Goal: Information Seeking & Learning: Find specific fact

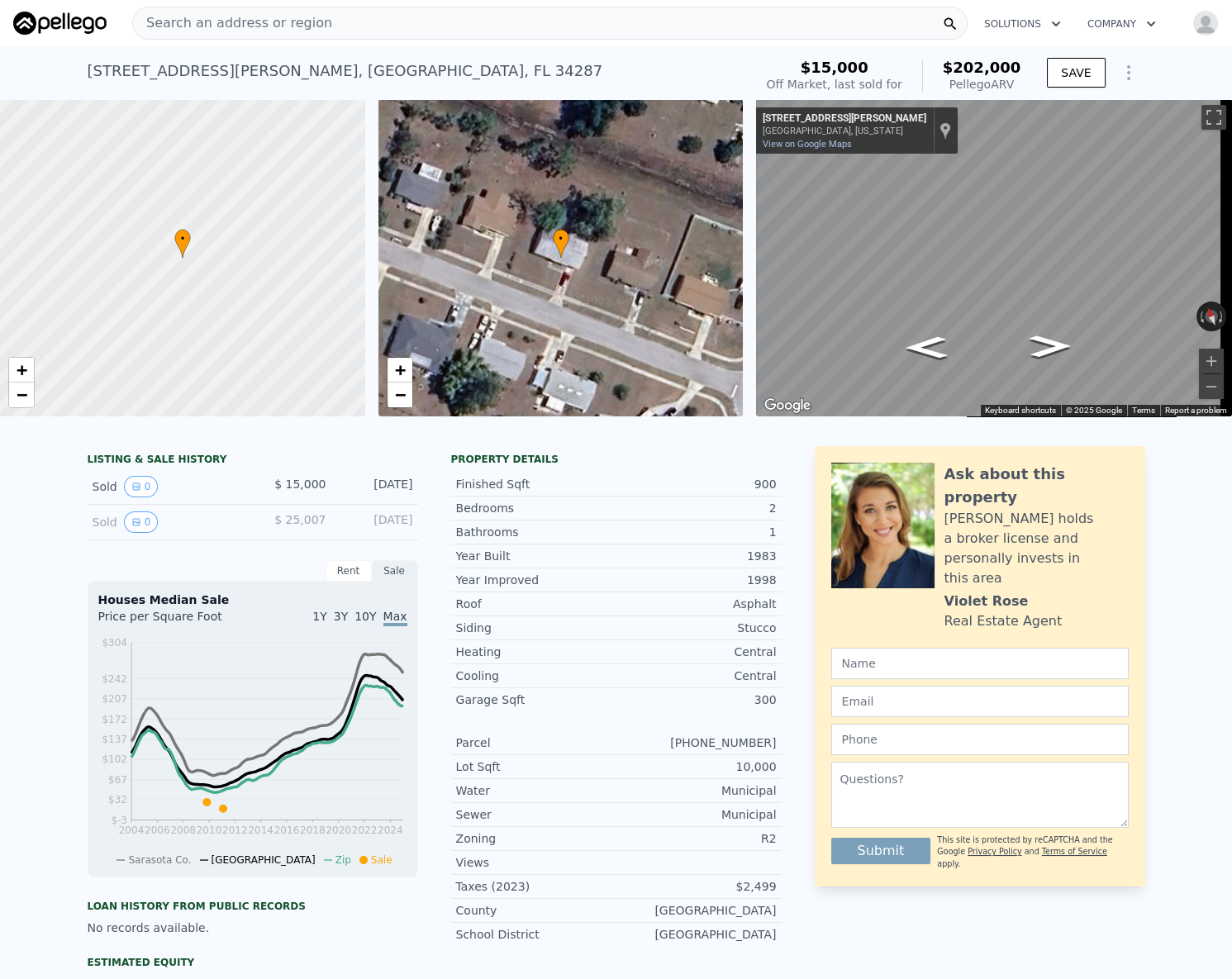
click at [329, 31] on div "Search an address or region" at bounding box center [549, 23] width 835 height 33
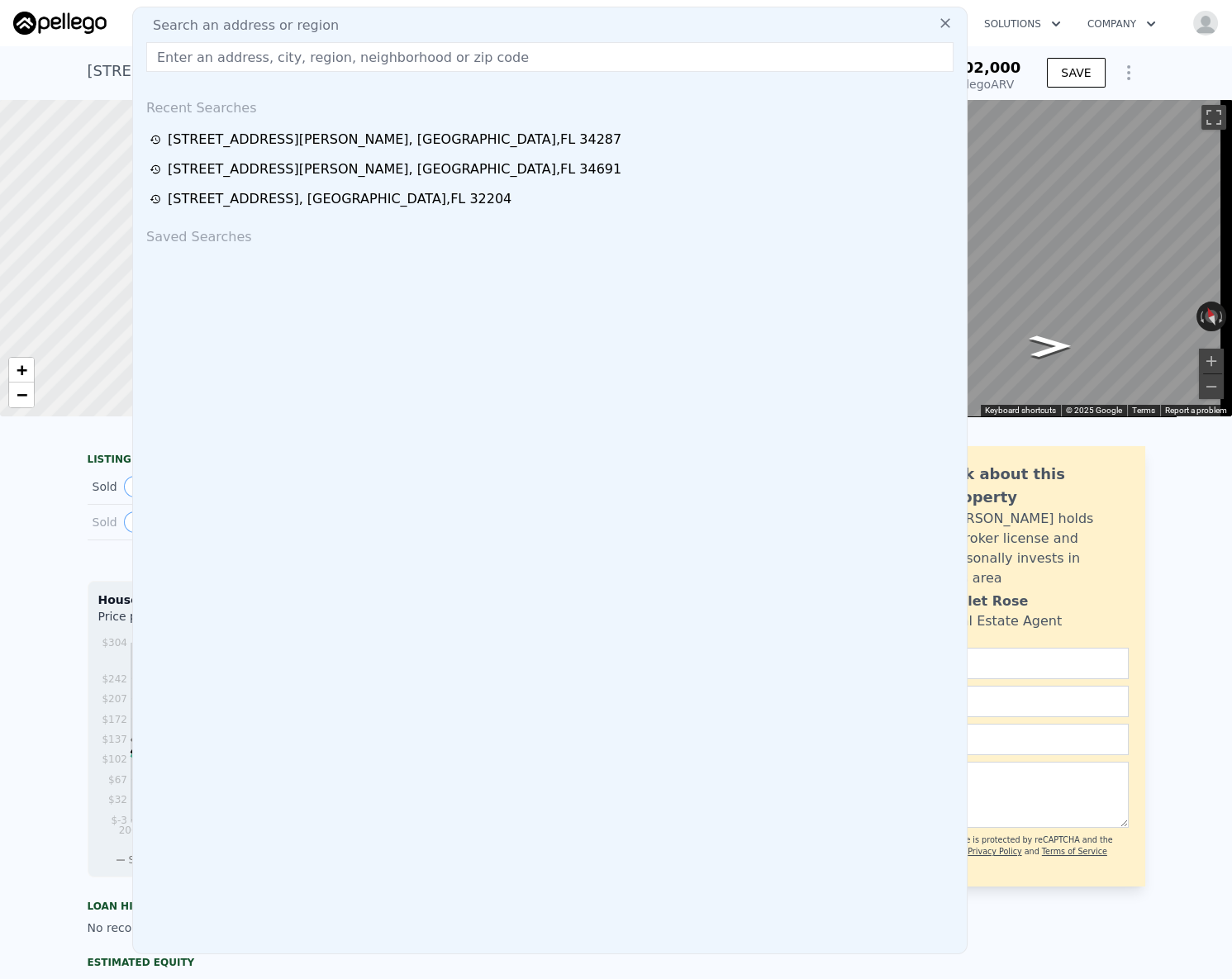
click at [246, 53] on input "text" at bounding box center [549, 56] width 807 height 30
paste input "[STREET_ADDRESS][PERSON_NAME]"
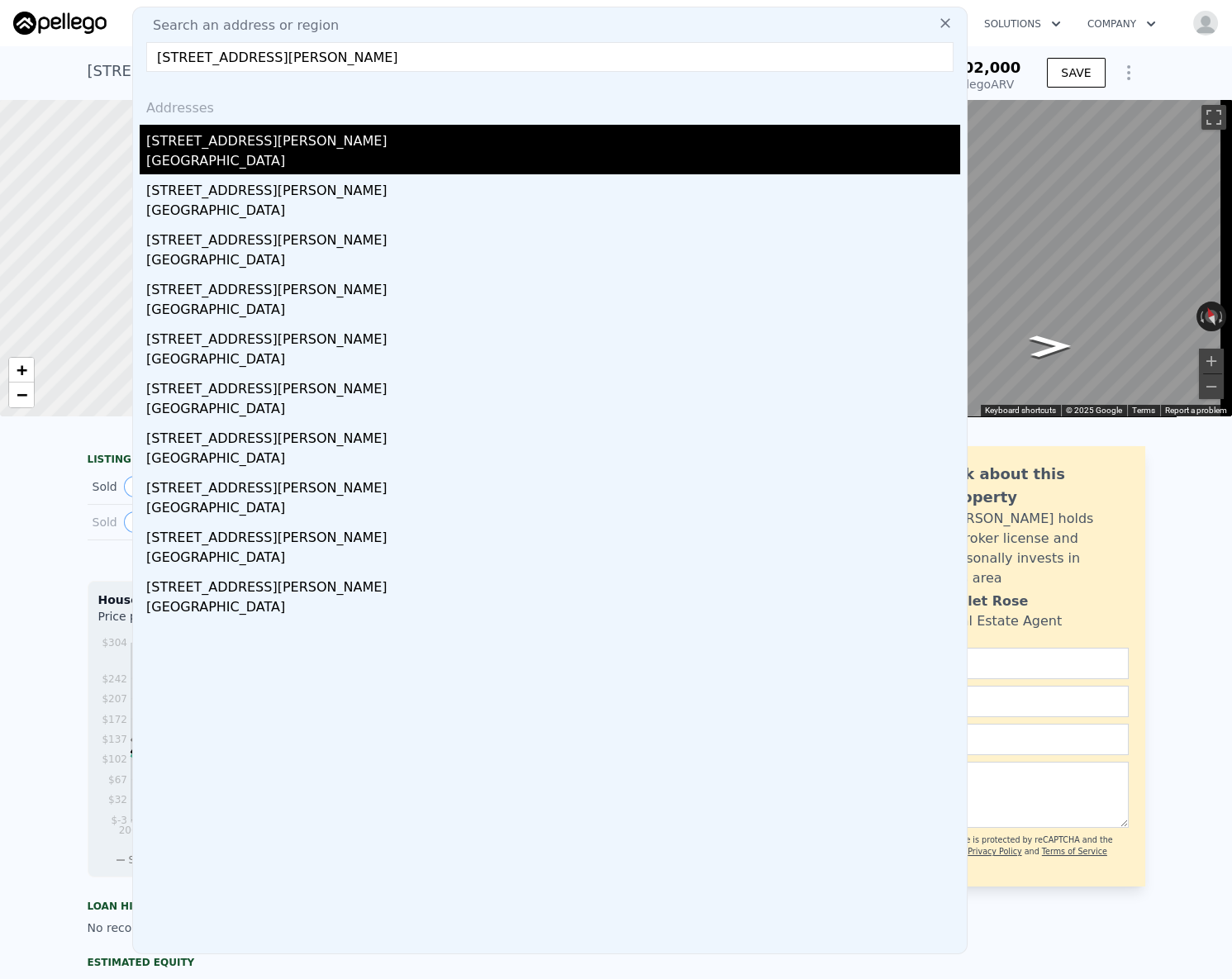
type input "[STREET_ADDRESS][PERSON_NAME]"
click at [215, 138] on div "[STREET_ADDRESS][PERSON_NAME]" at bounding box center [553, 138] width 814 height 27
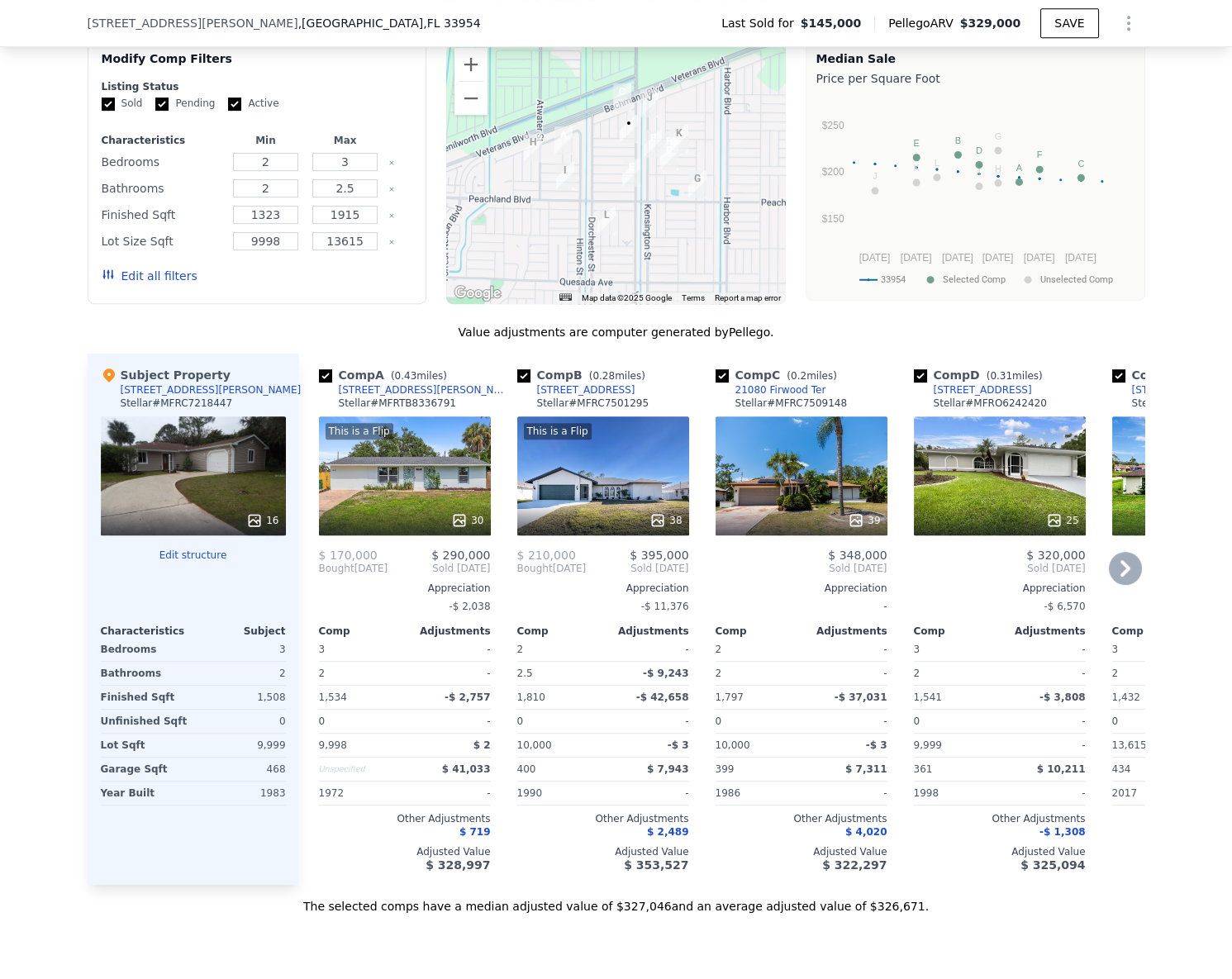
click at [448, 376] on div "Comp A ( 0.43 miles) [STREET_ADDRESS][PERSON_NAME] # MFRTB8336791" at bounding box center [405, 392] width 172 height 50
click at [374, 383] on div "[STREET_ADDRESS][PERSON_NAME]" at bounding box center [425, 390] width 172 height 13
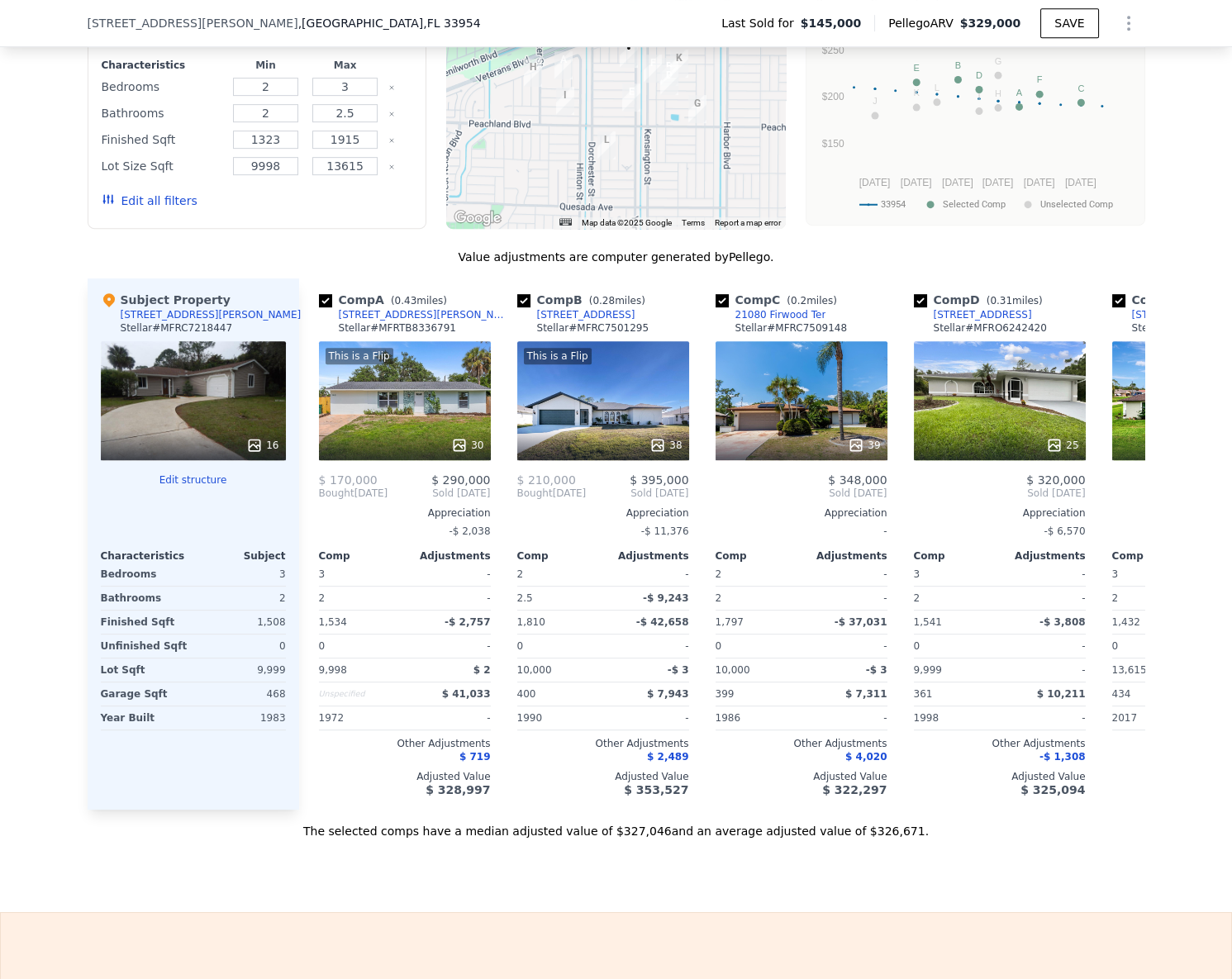
click at [306, 268] on div "Value adjustments are computer generated by Pellego . Subject Property [STREET_…" at bounding box center [616, 543] width 1057 height 590
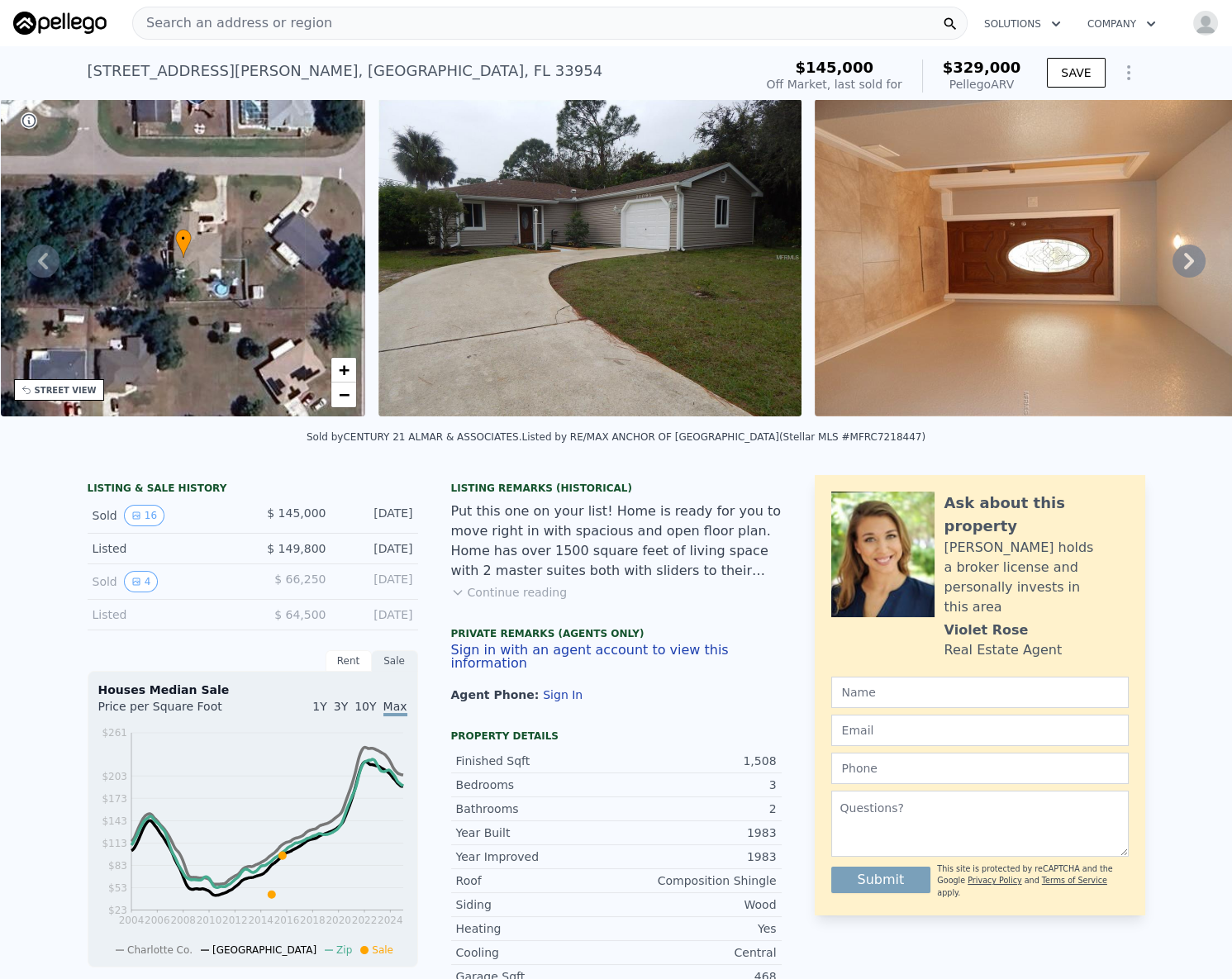
click at [229, 69] on div "[STREET_ADDRESS][PERSON_NAME]" at bounding box center [346, 71] width 516 height 23
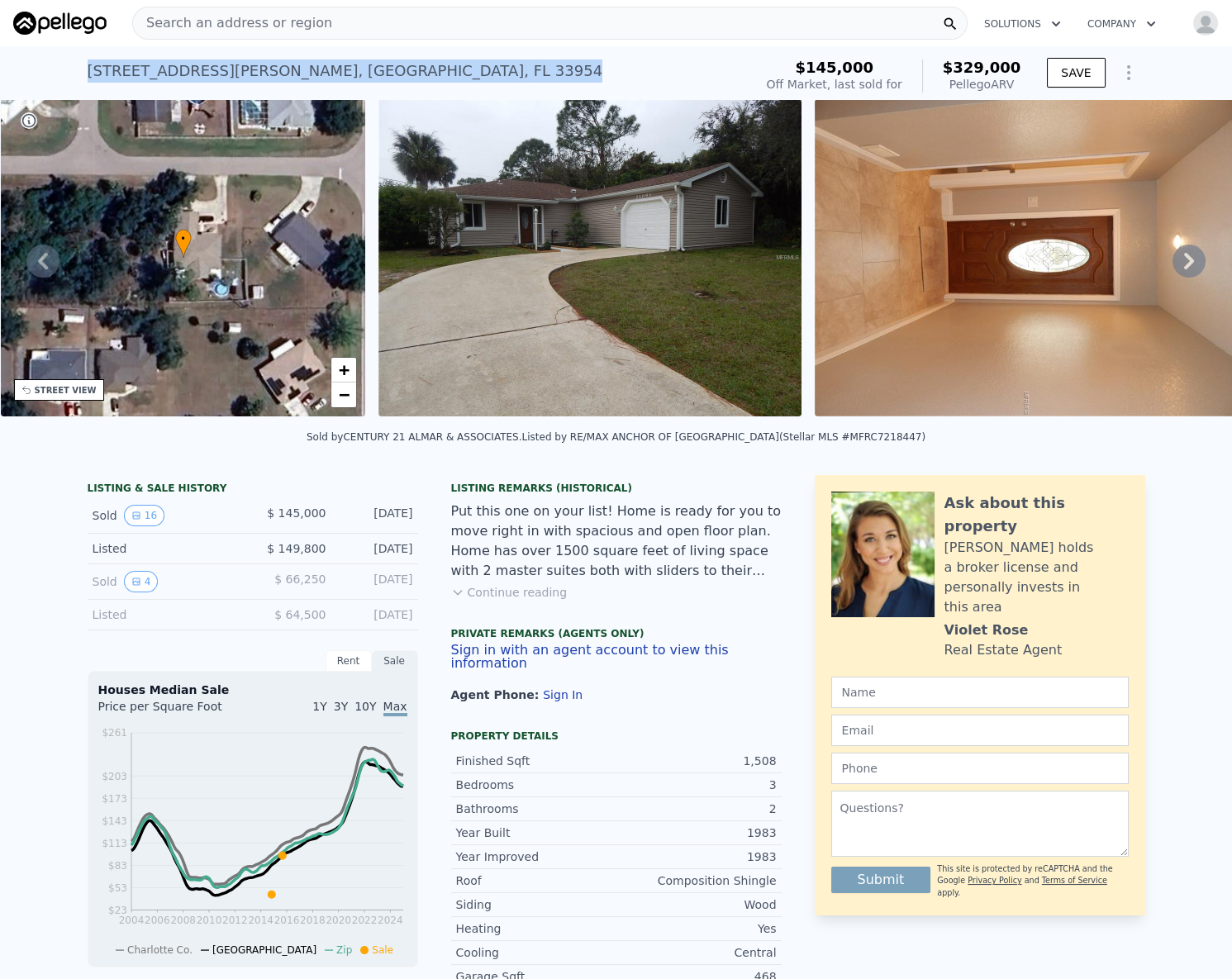
click at [229, 69] on div "[STREET_ADDRESS][PERSON_NAME]" at bounding box center [346, 71] width 516 height 23
copy div "[STREET_ADDRESS][PERSON_NAME] Sold [DATE] for $145k (~ARV $329k )"
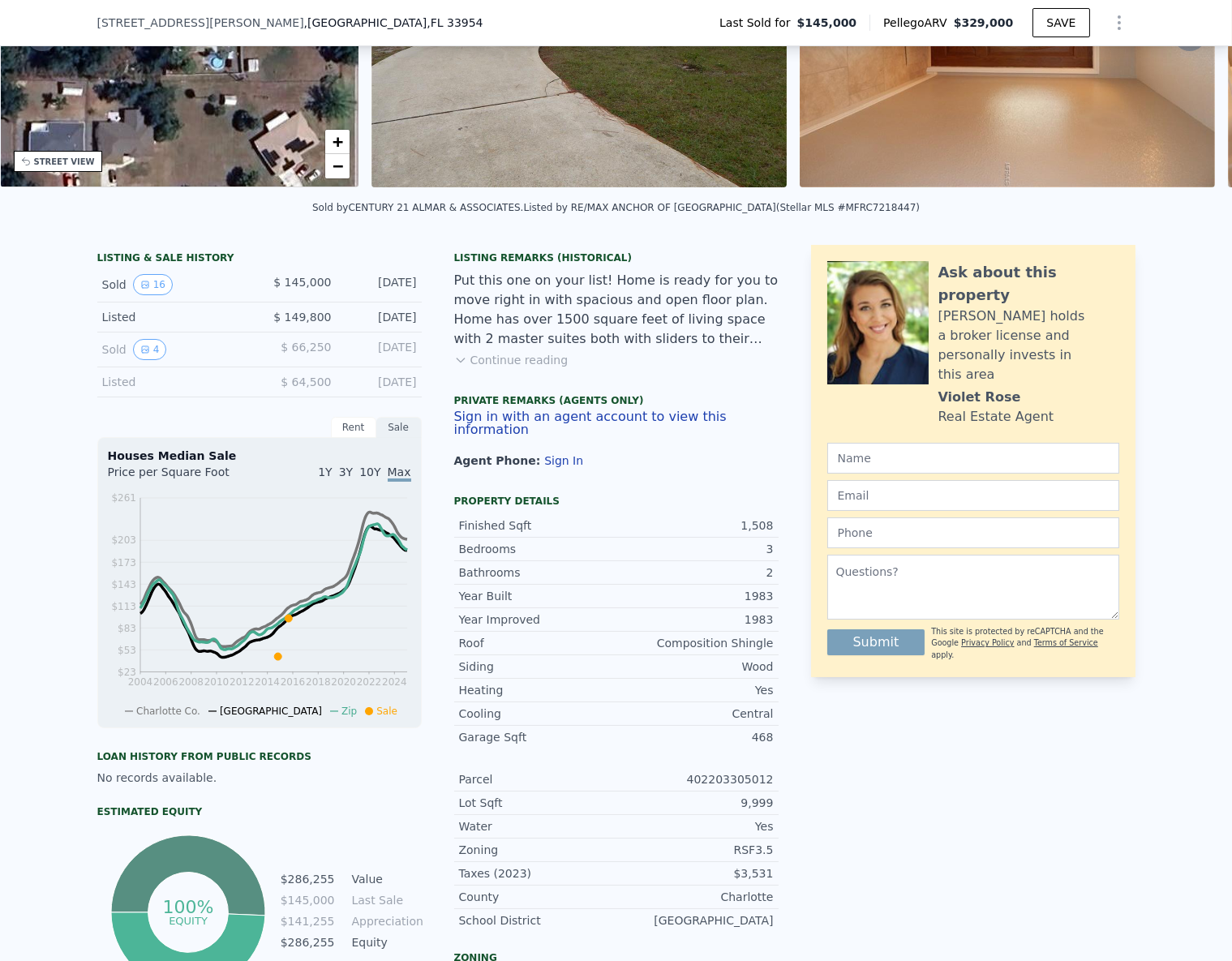
scroll to position [215, 0]
click at [536, 365] on button "Continue reading" at bounding box center [511, 360] width 114 height 16
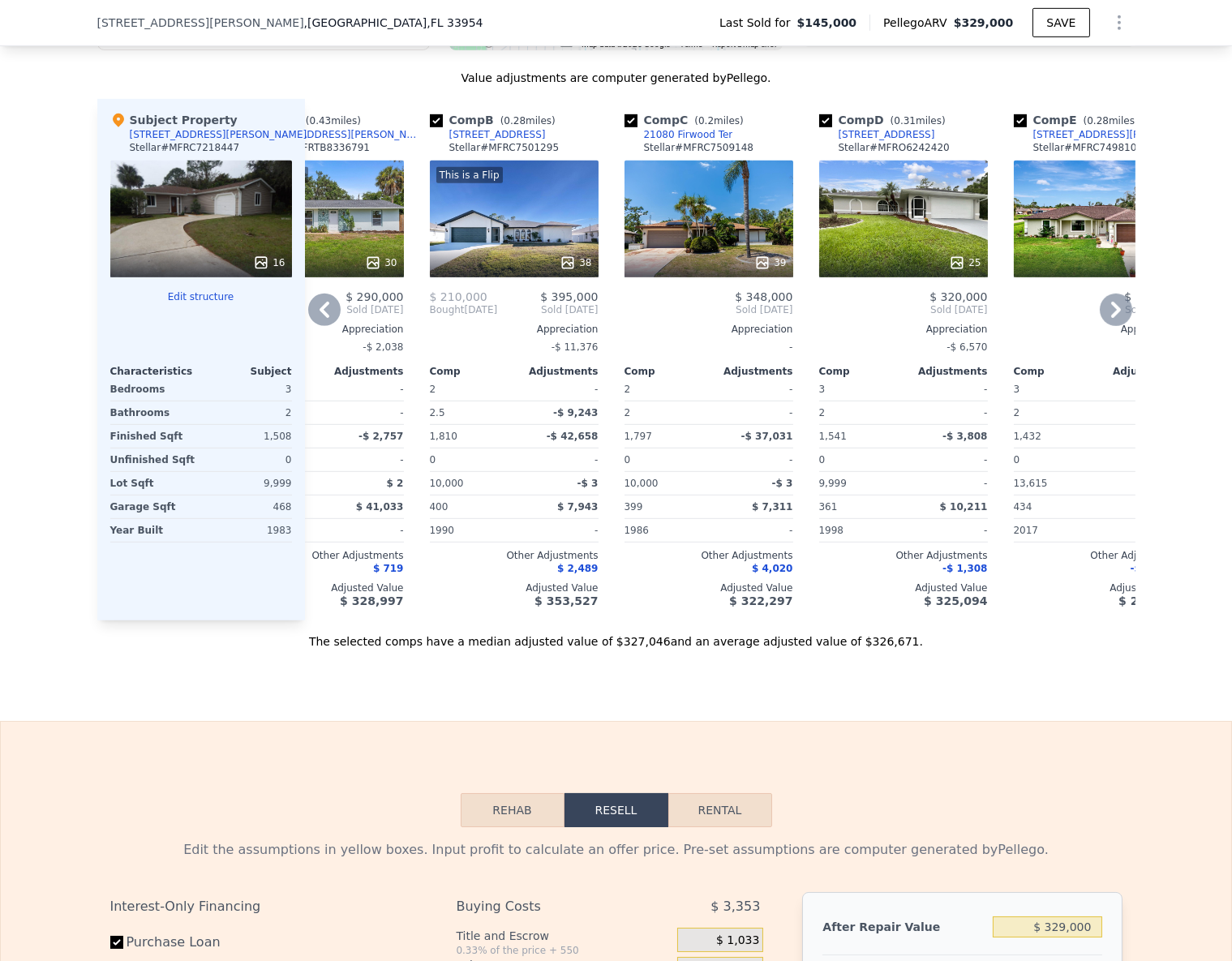
scroll to position [0, 0]
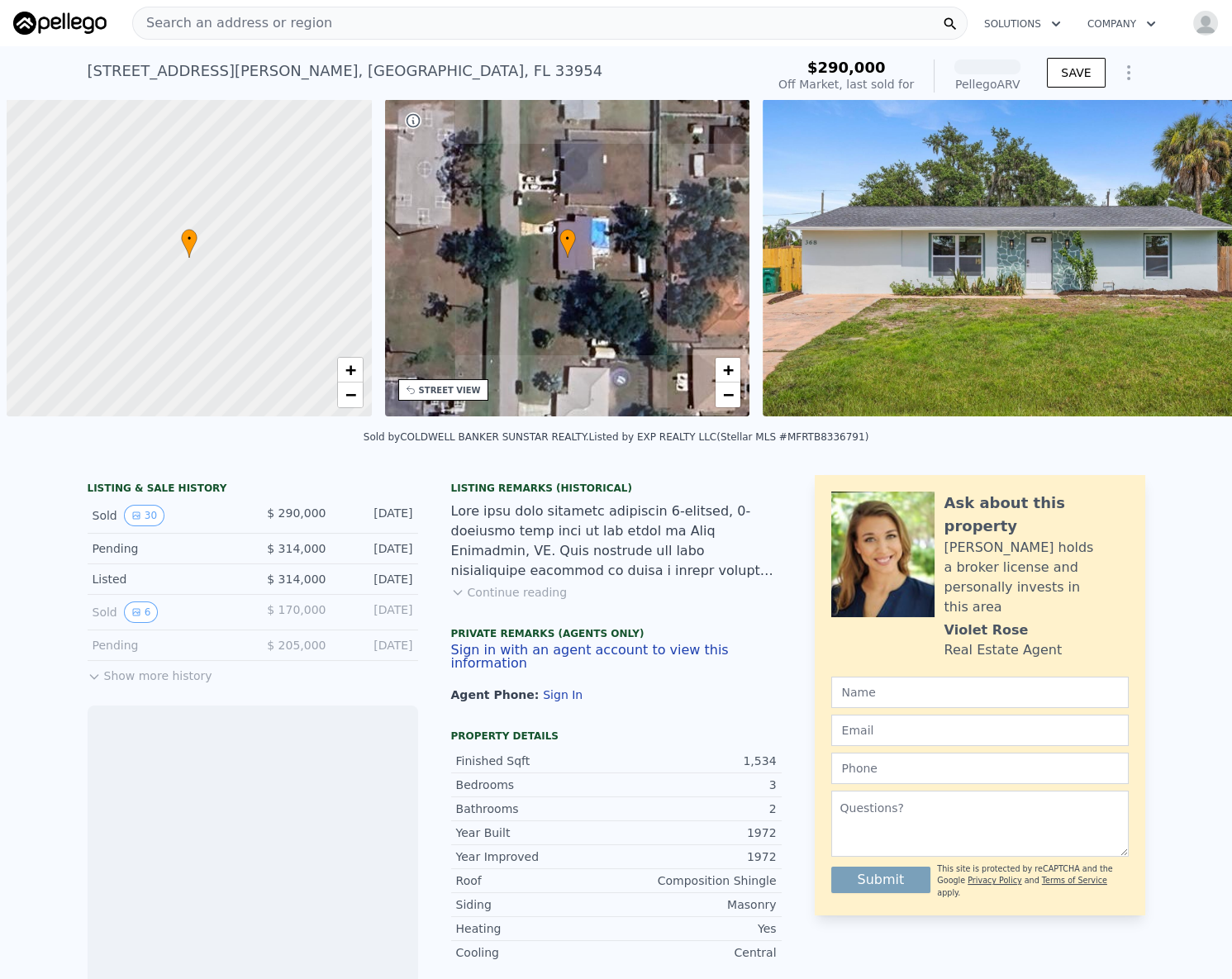
scroll to position [0, 7]
